Goal: Navigation & Orientation: Go to known website

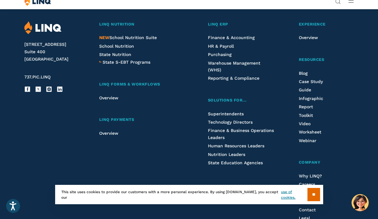
scroll to position [1543, 0]
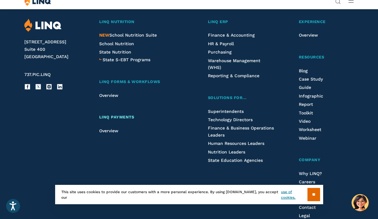
click at [118, 118] on span "LINQ Payments" at bounding box center [116, 117] width 35 height 5
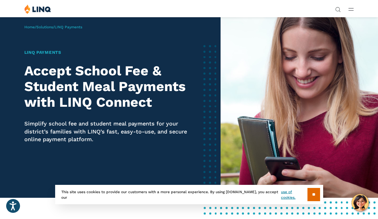
click at [351, 7] on button "Open Main Menu" at bounding box center [350, 9] width 5 height 7
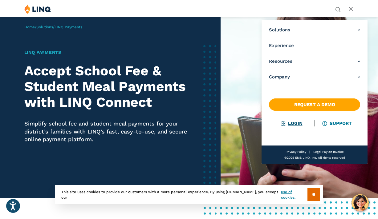
click at [296, 126] on link "Login" at bounding box center [291, 124] width 21 height 6
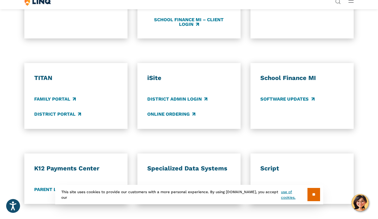
scroll to position [397, 0]
